Goal: Check status: Check status

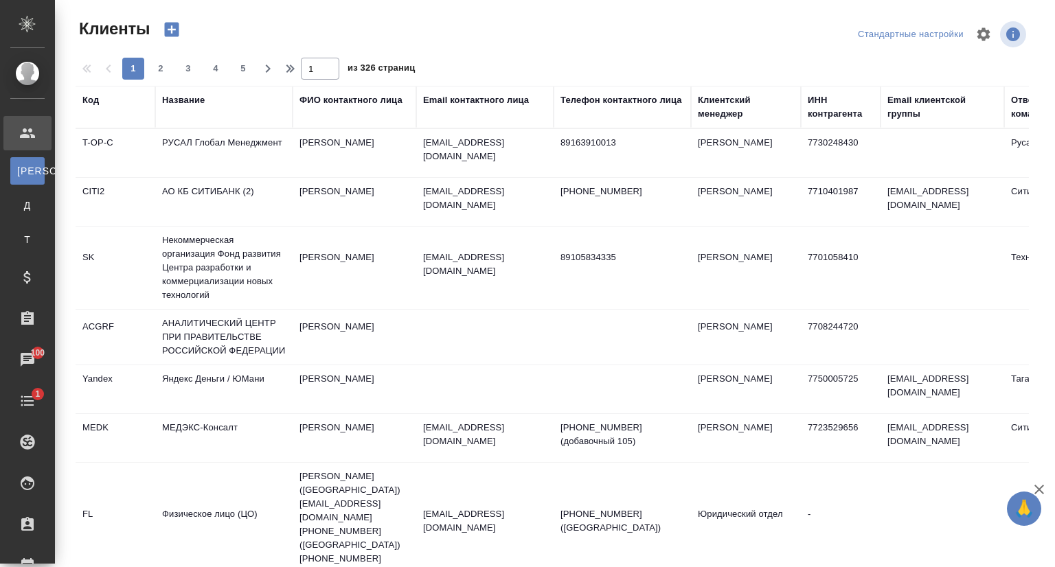
select select "RU"
click at [195, 105] on div "Название" at bounding box center [183, 100] width 43 height 14
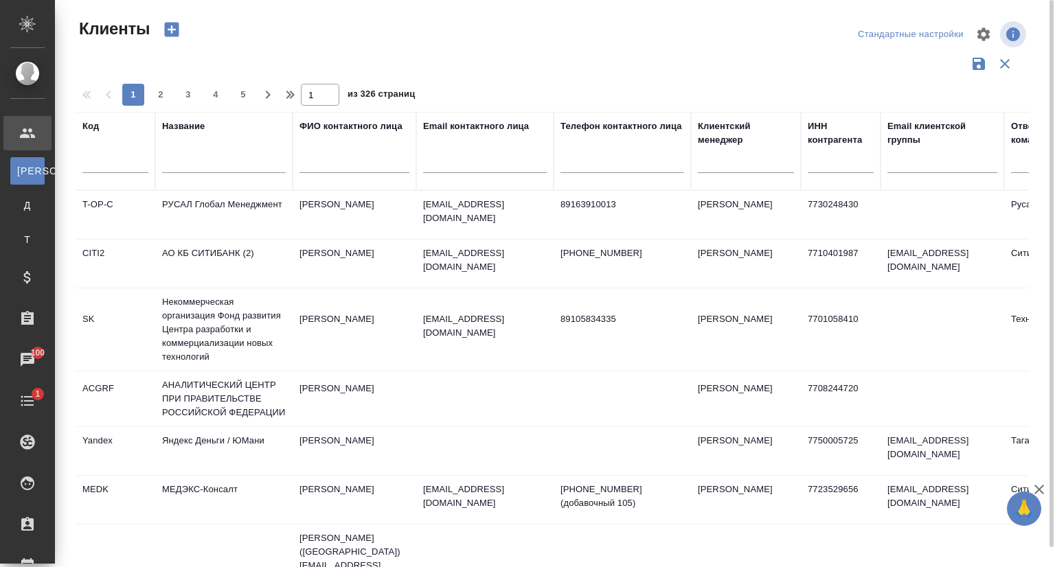
click at [184, 160] on input "text" at bounding box center [224, 164] width 124 height 17
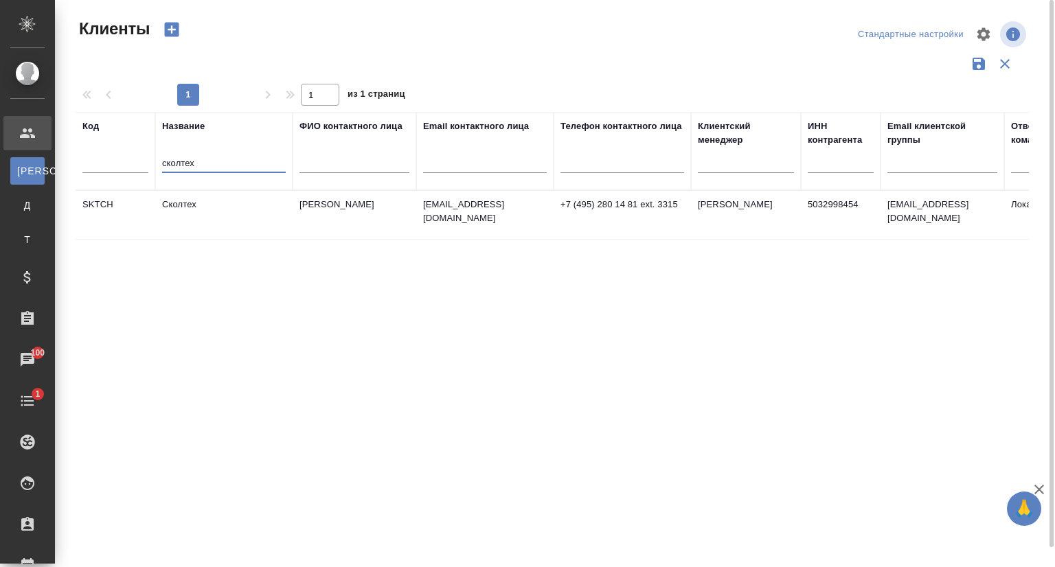
type input "сколтех"
click at [213, 193] on td "Сколтех" at bounding box center [223, 215] width 137 height 48
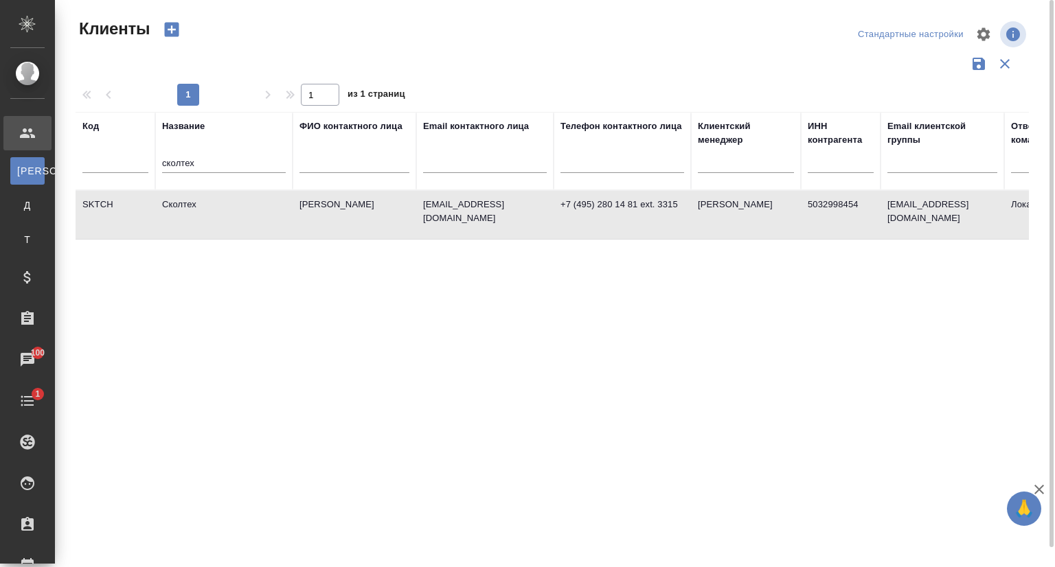
click at [213, 193] on td "Сколтех" at bounding box center [223, 215] width 137 height 48
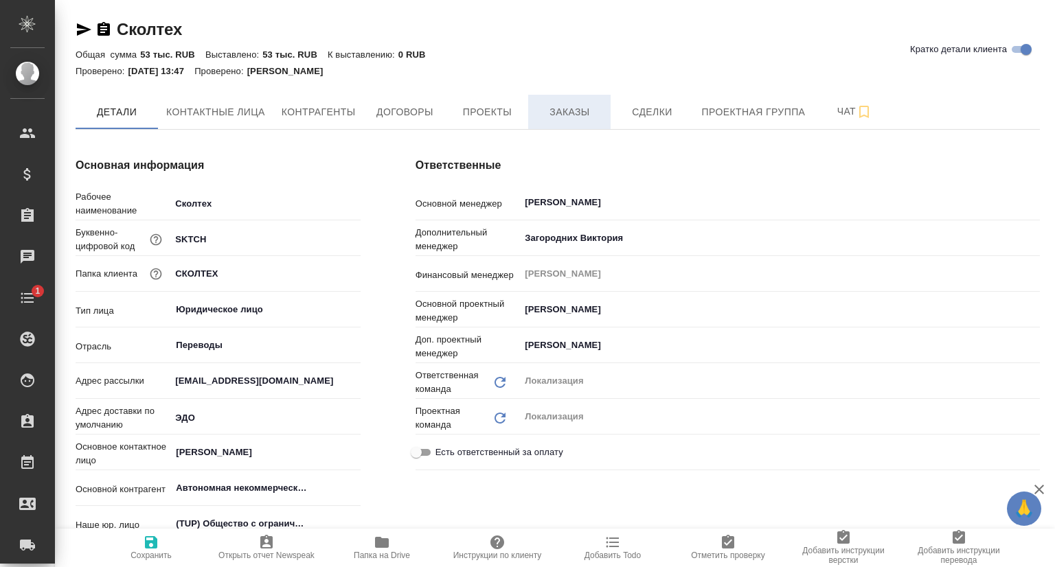
click at [555, 122] on button "Заказы" at bounding box center [569, 112] width 82 height 34
type textarea "x"
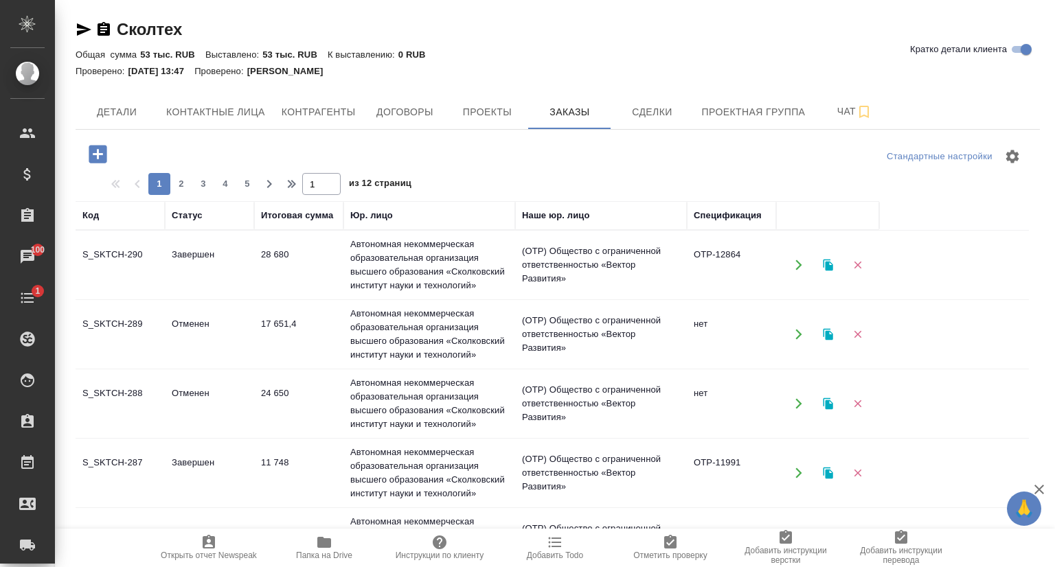
click at [124, 256] on td "S_SKTCH-290" at bounding box center [120, 265] width 89 height 48
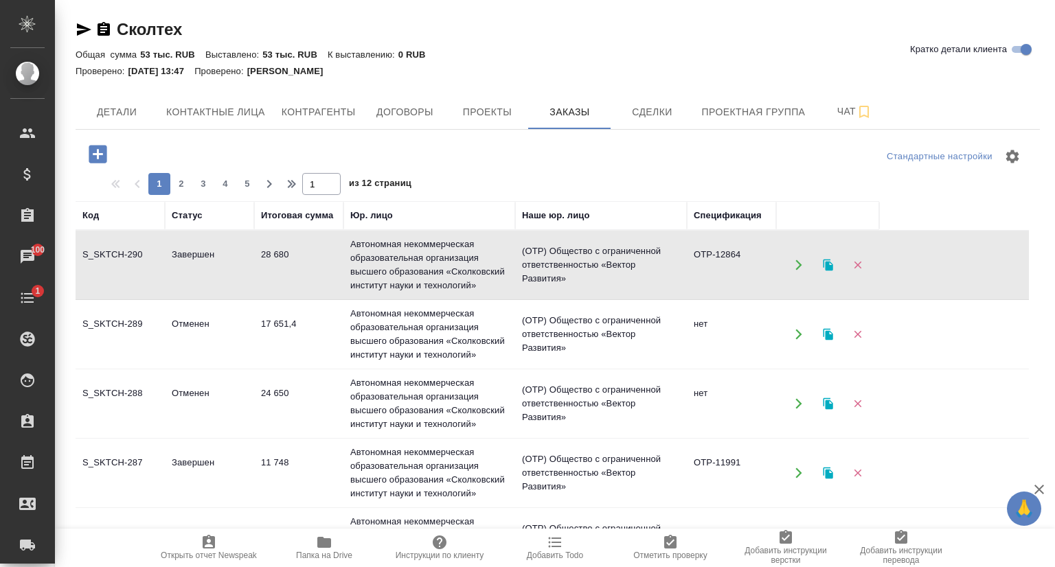
click at [124, 256] on td "S_SKTCH-290" at bounding box center [120, 265] width 89 height 48
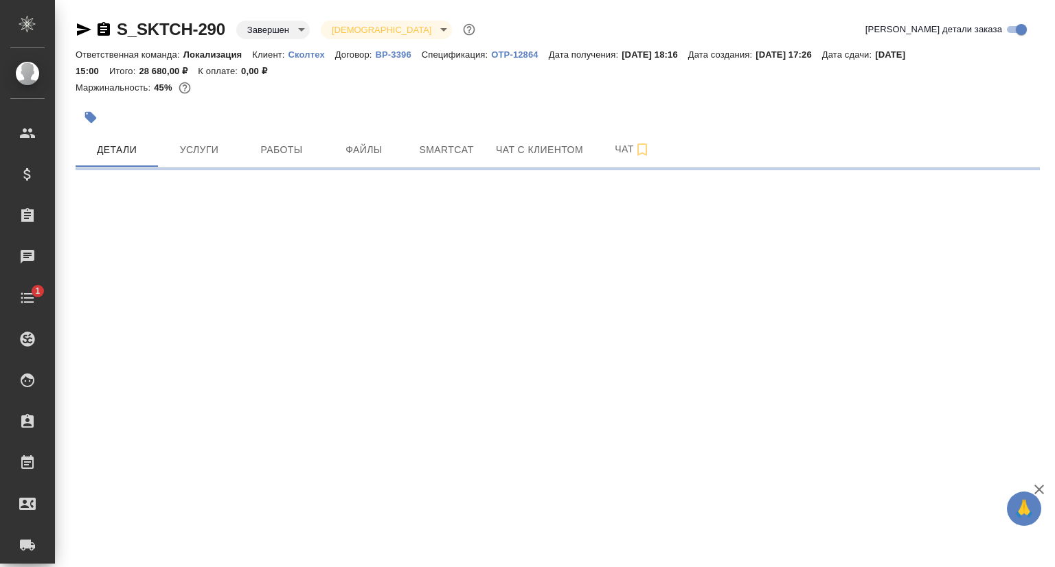
select select "RU"
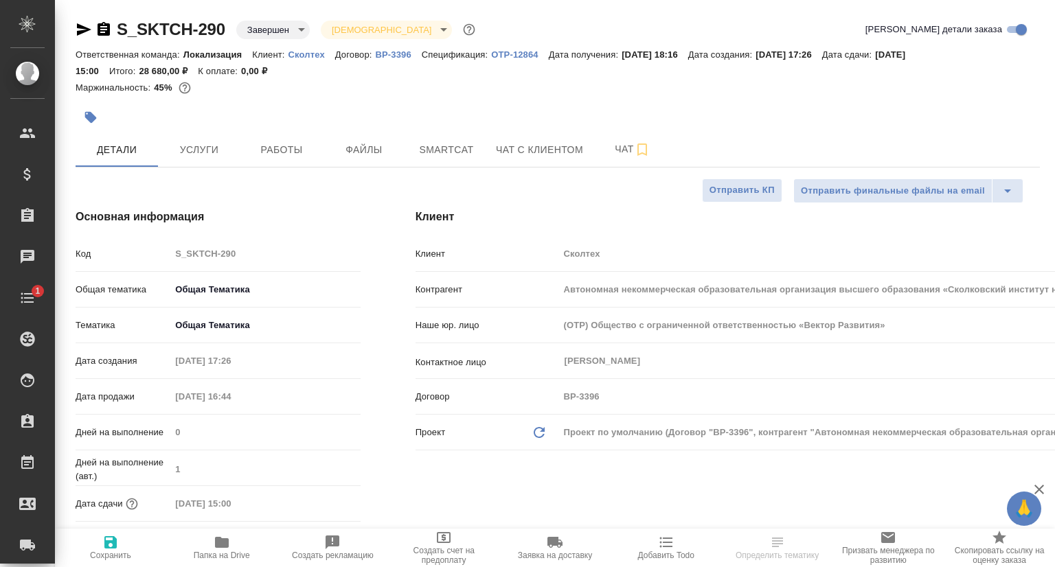
type textarea "x"
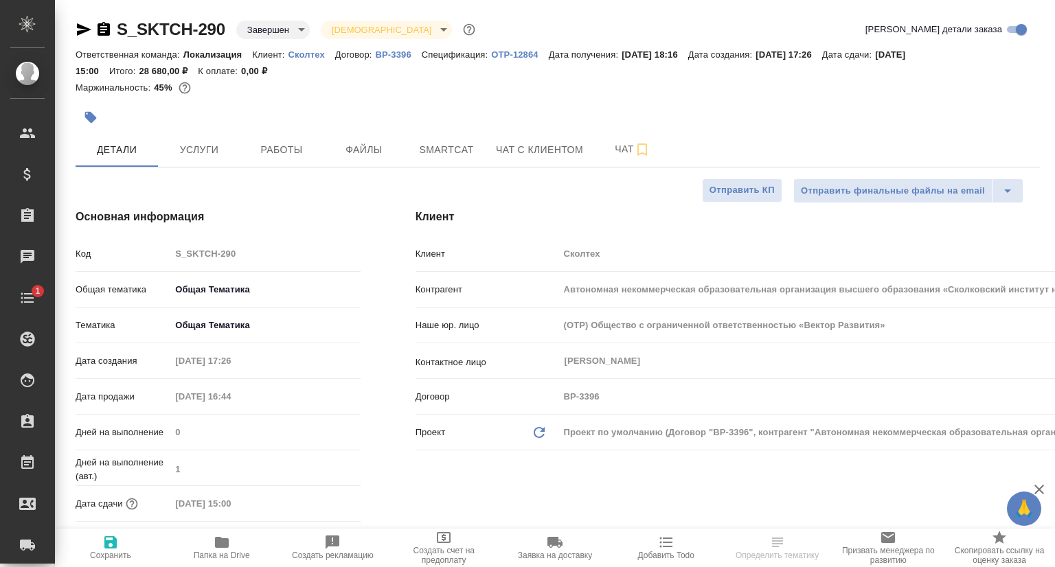
type textarea "x"
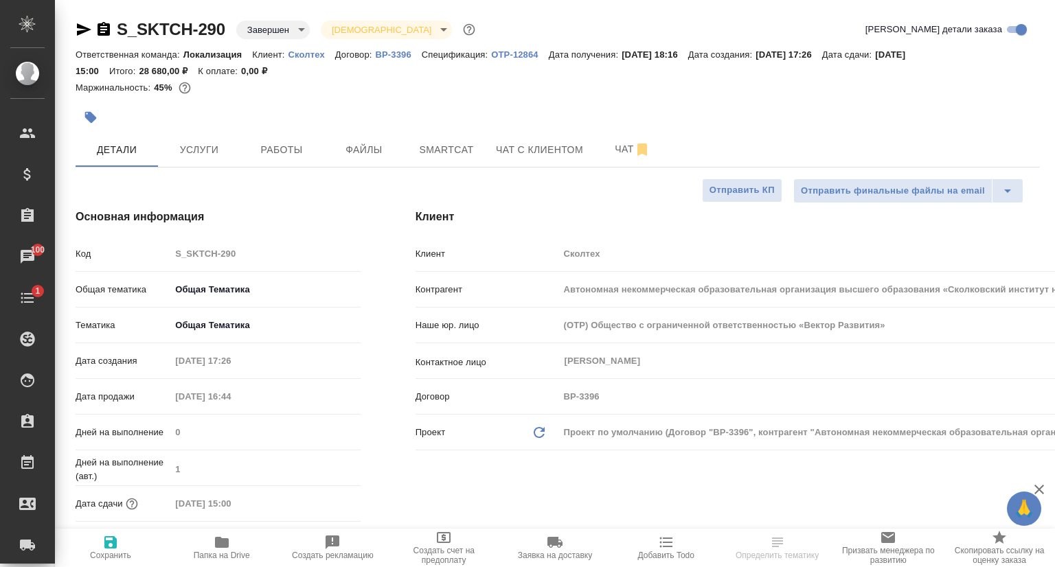
type textarea "x"
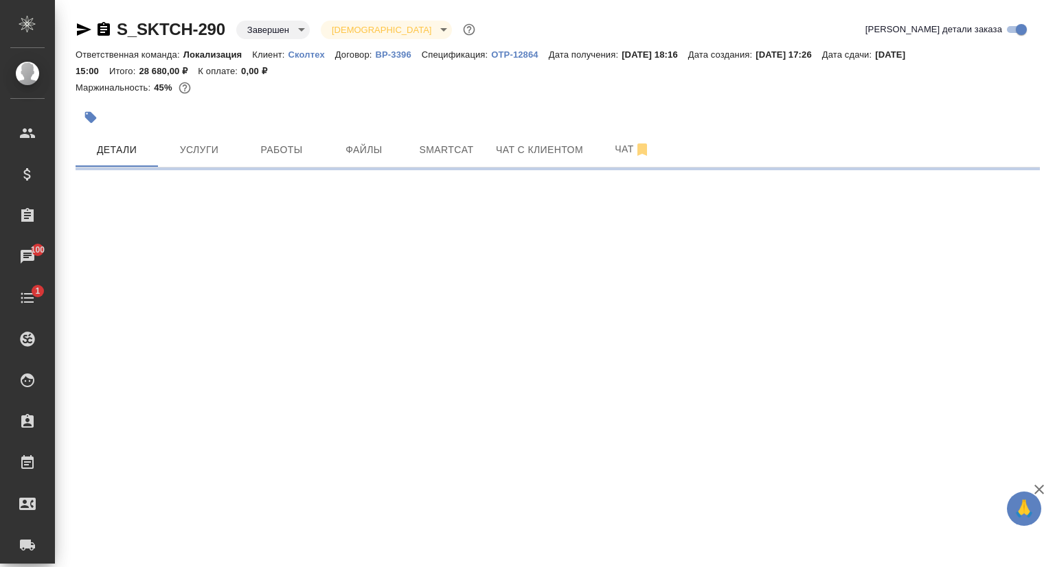
select select "RU"
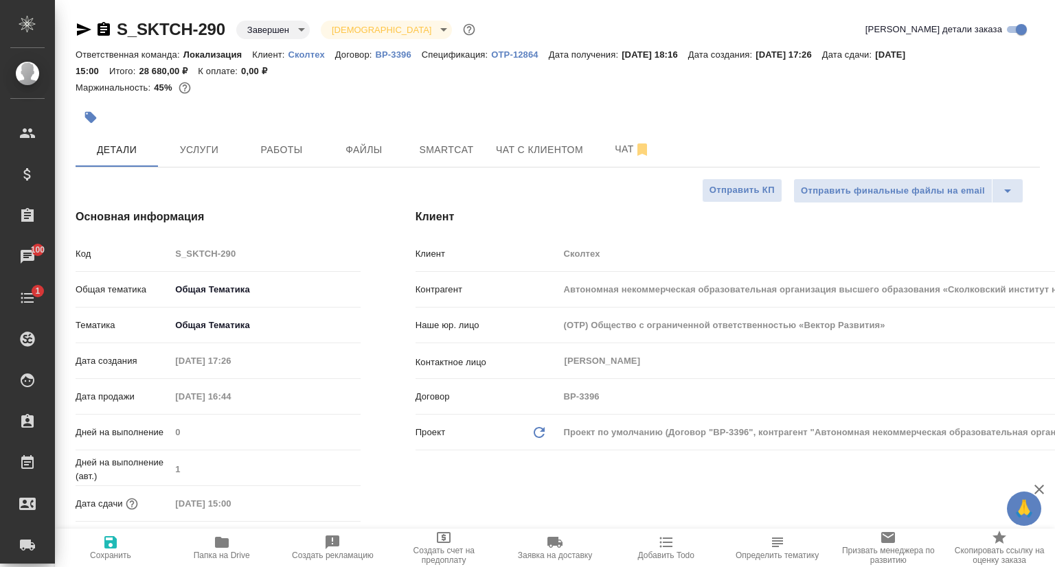
type textarea "x"
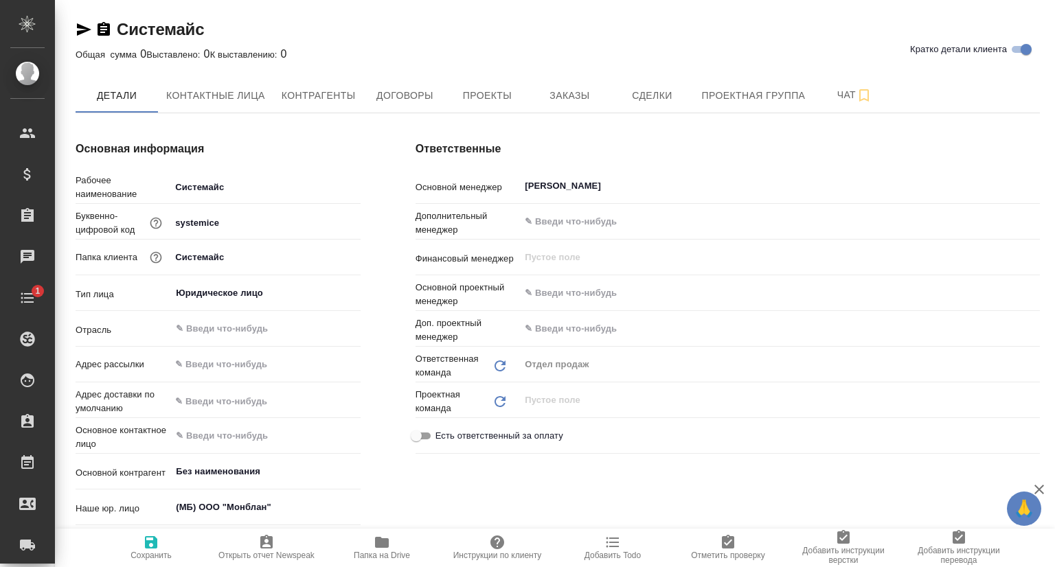
type textarea "x"
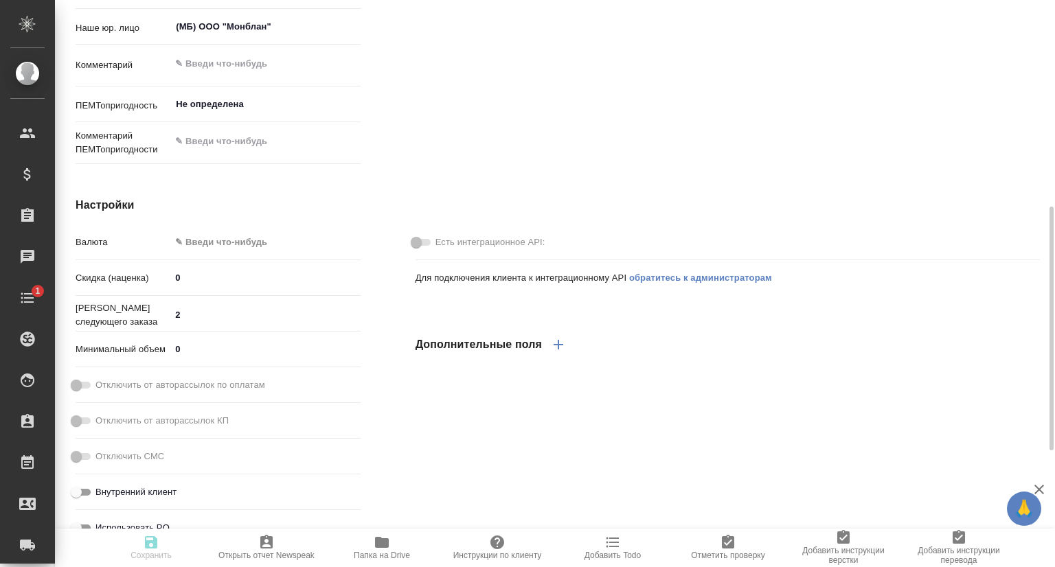
type textarea "x"
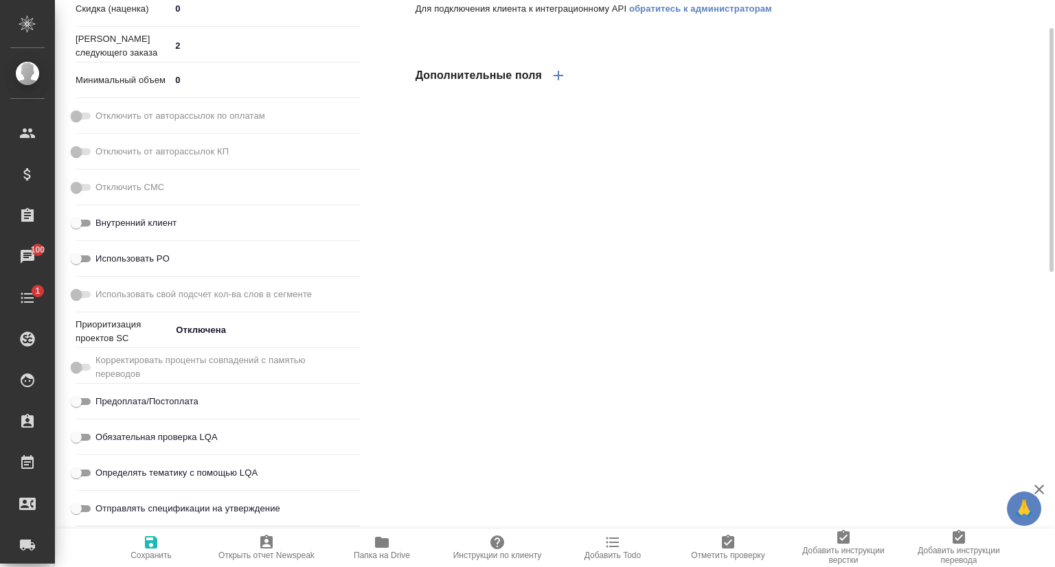
scroll to position [201, 0]
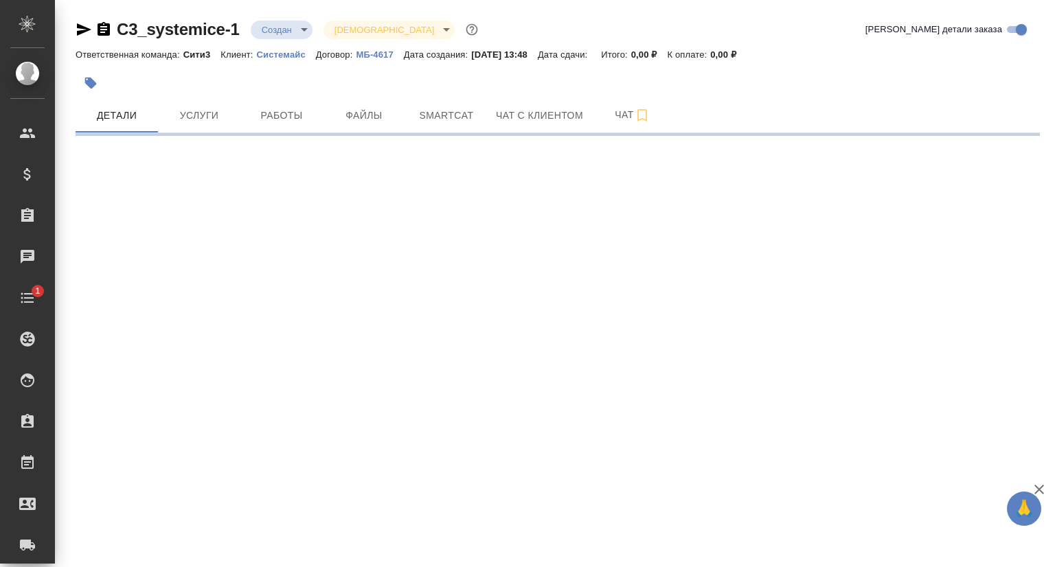
select select "RU"
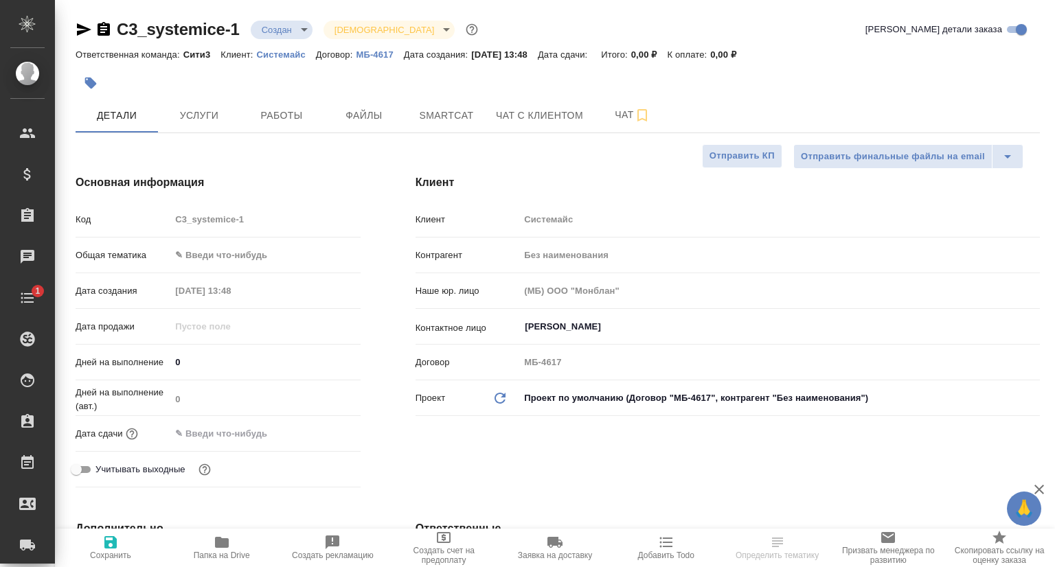
type textarea "x"
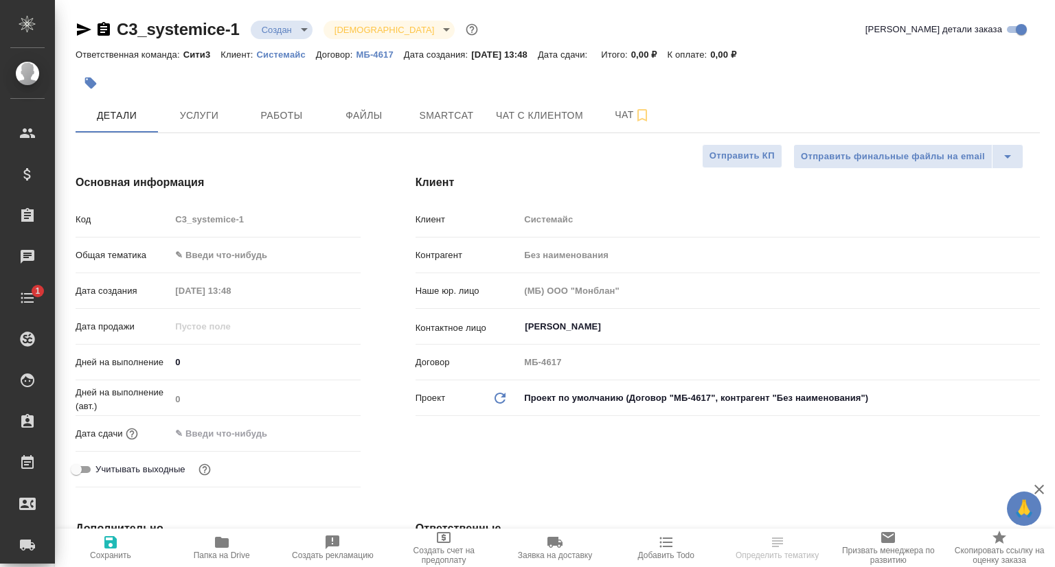
type textarea "x"
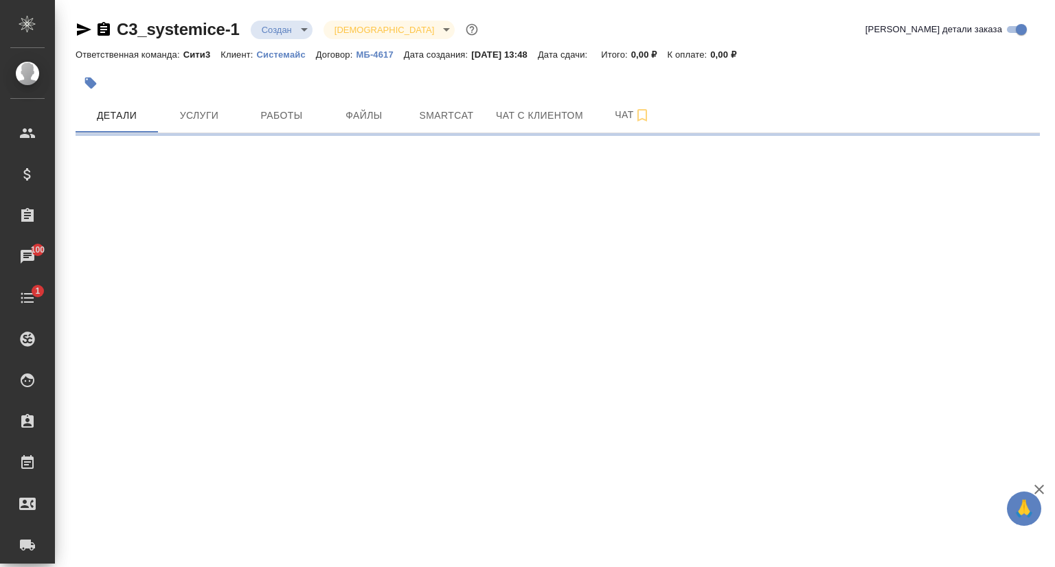
select select "RU"
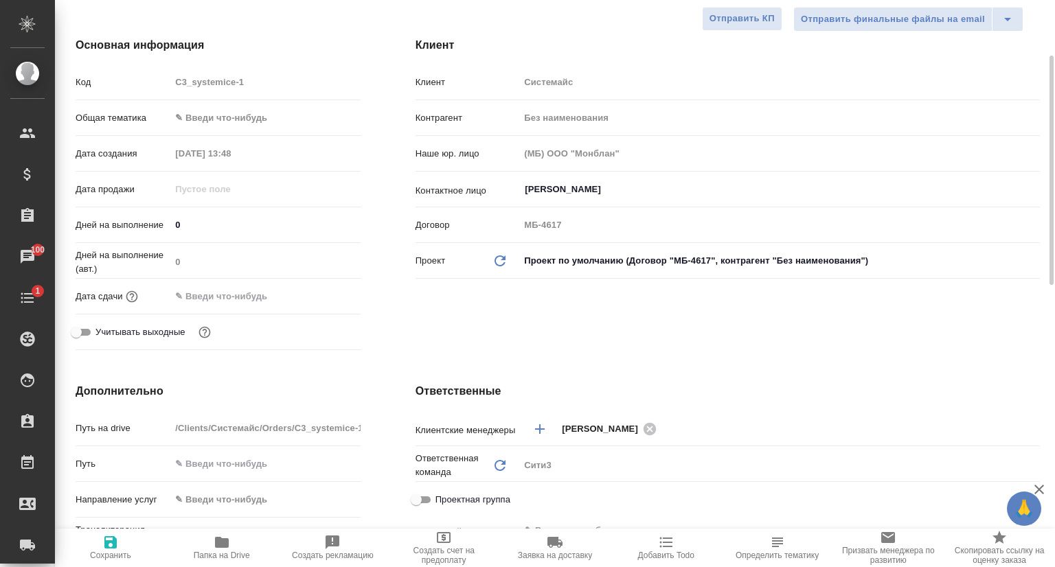
scroll to position [275, 0]
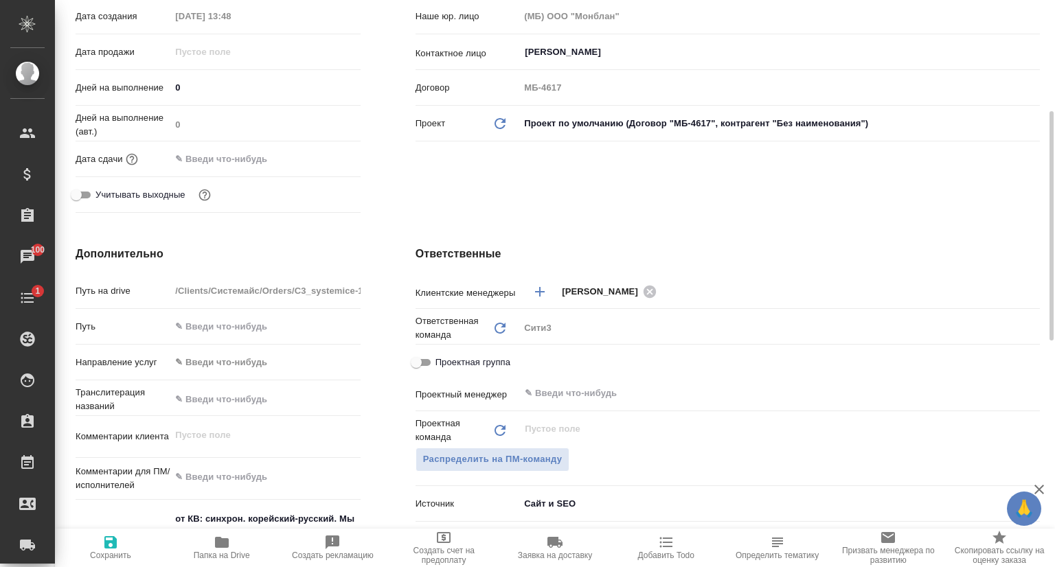
type textarea "x"
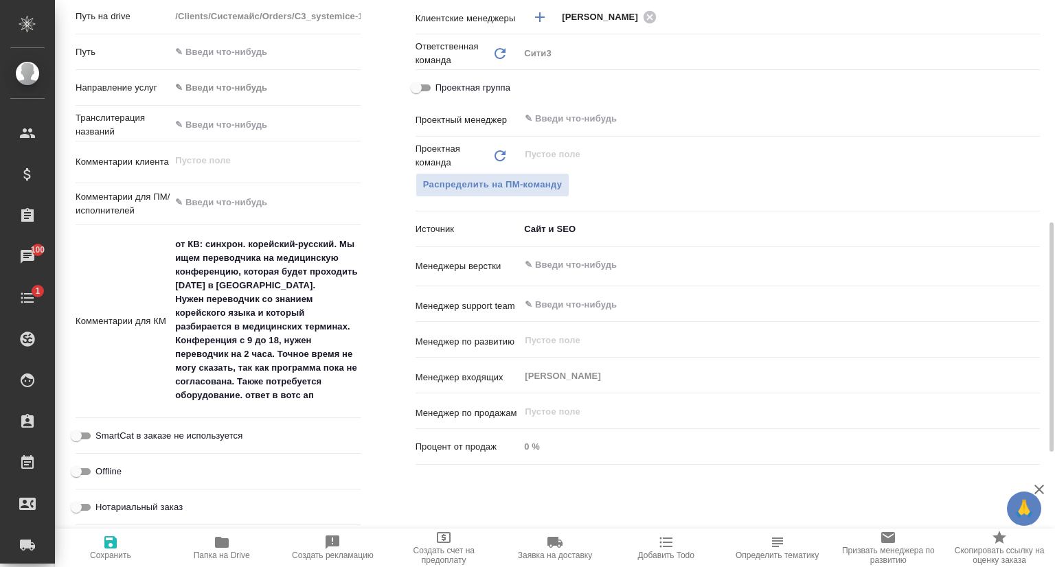
scroll to position [206, 0]
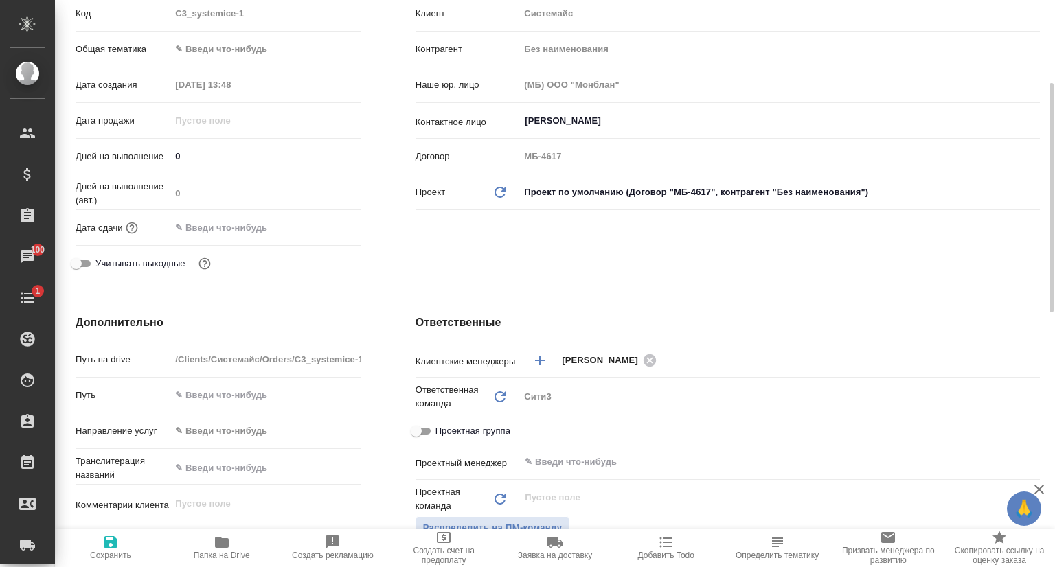
type textarea "x"
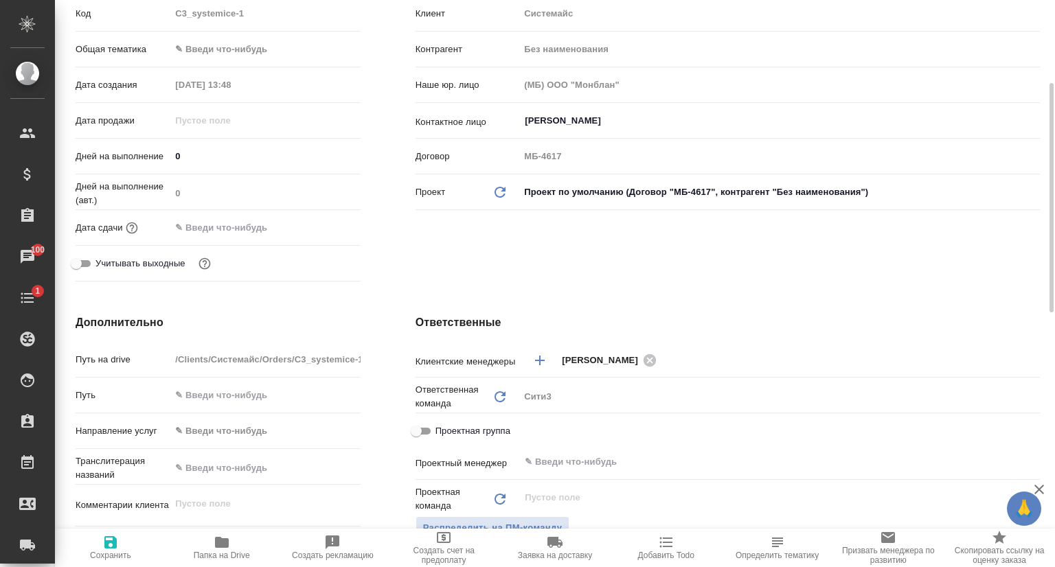
type textarea "x"
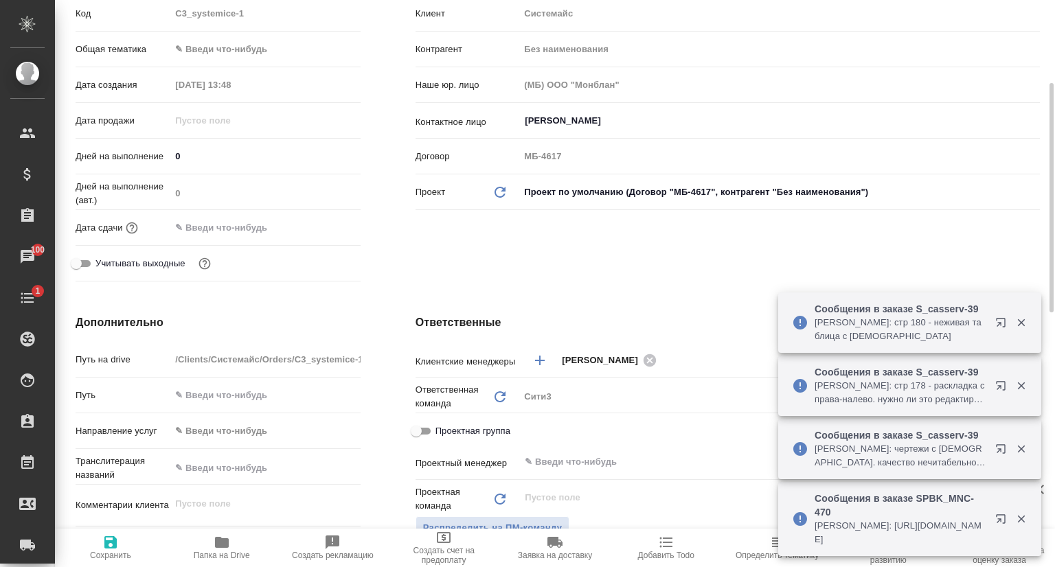
type textarea "x"
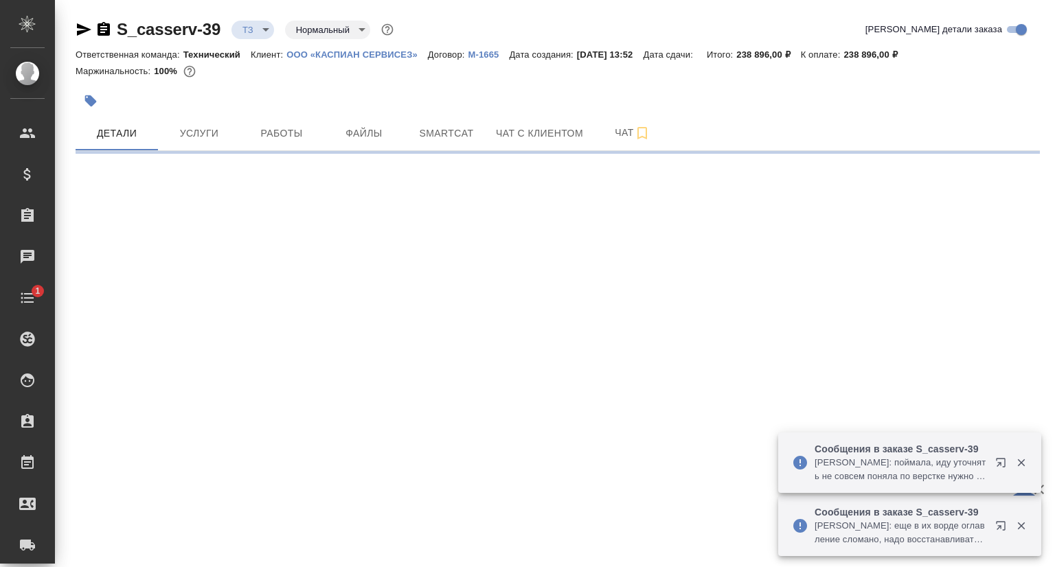
select select "RU"
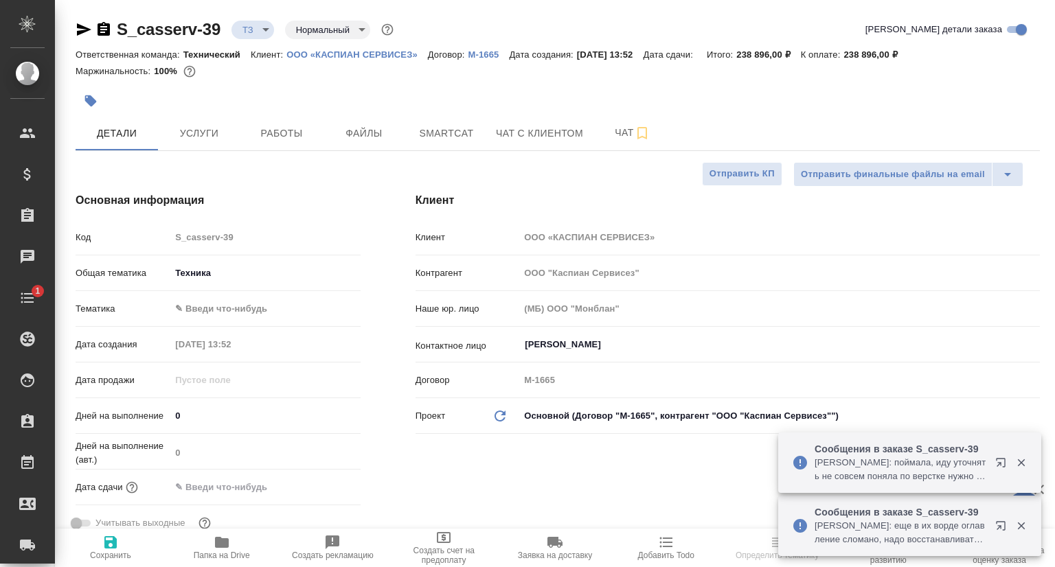
type textarea "x"
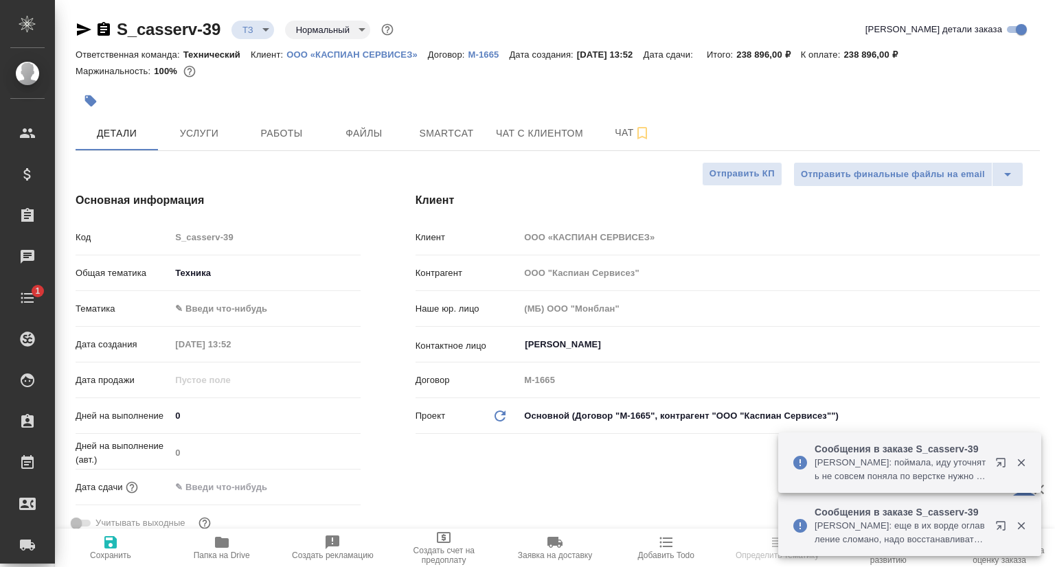
type textarea "x"
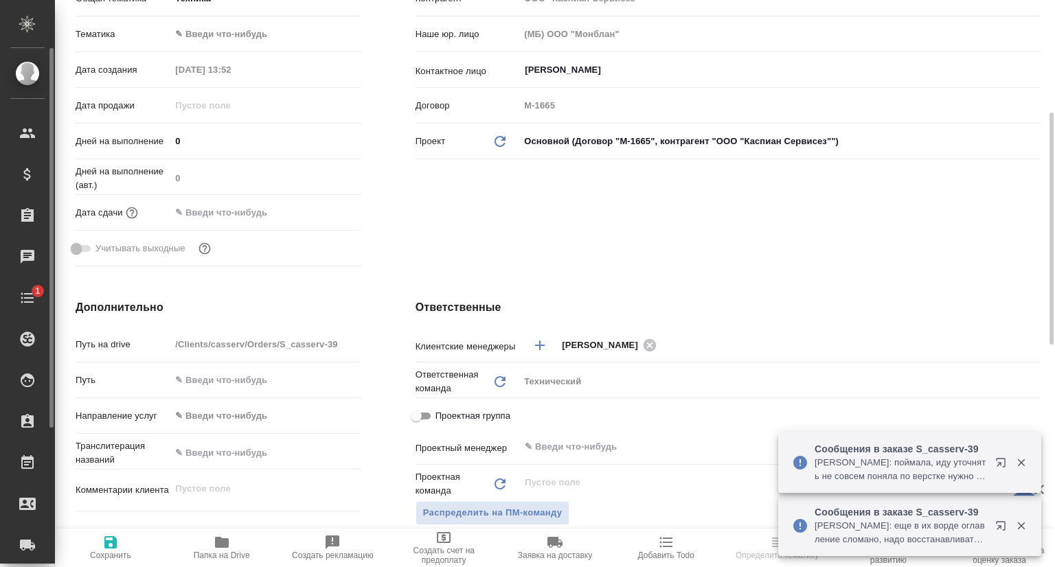
type textarea "x"
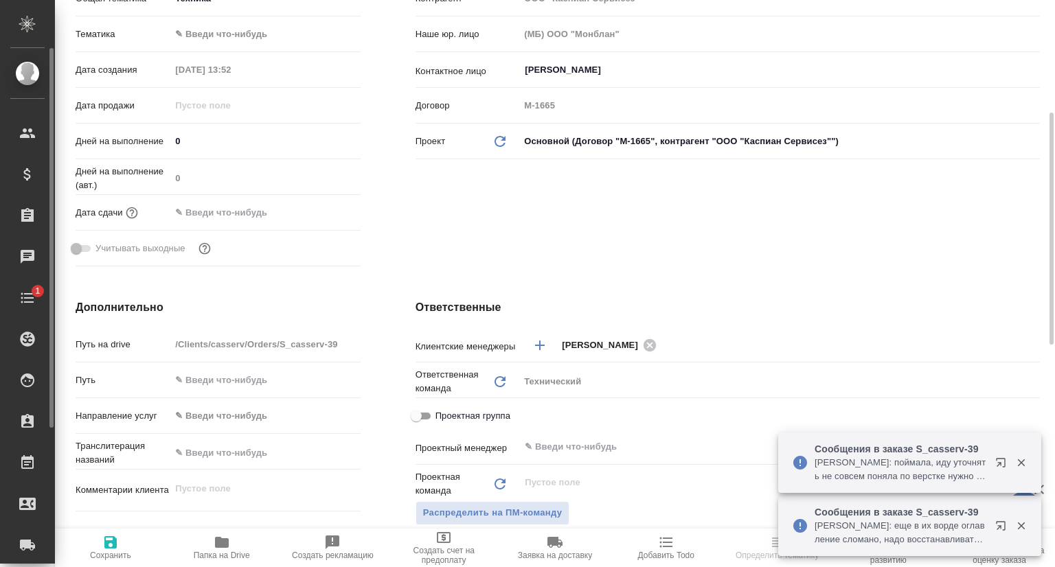
type textarea "x"
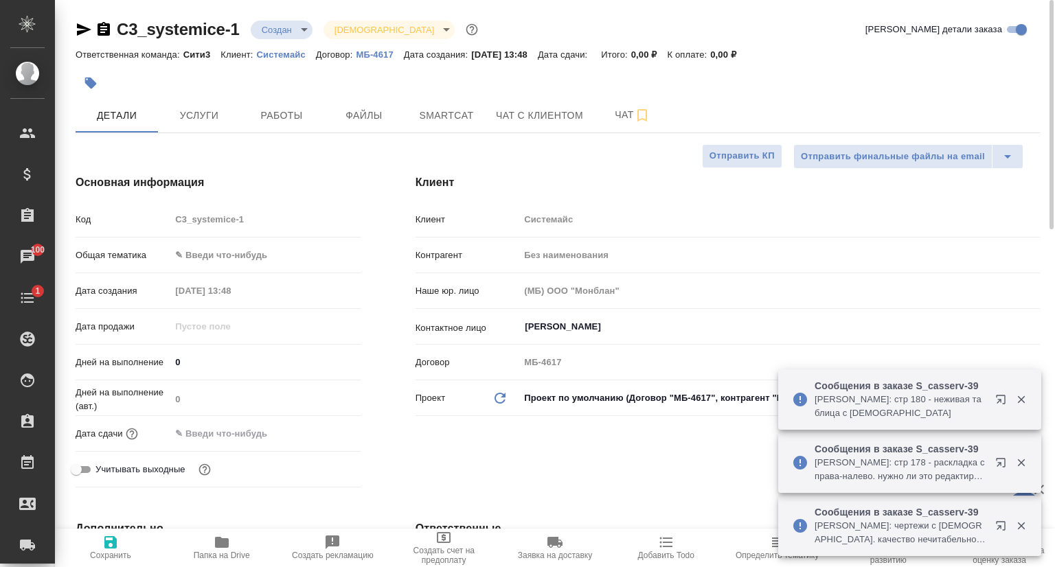
select select "RU"
